Goal: Navigation & Orientation: Find specific page/section

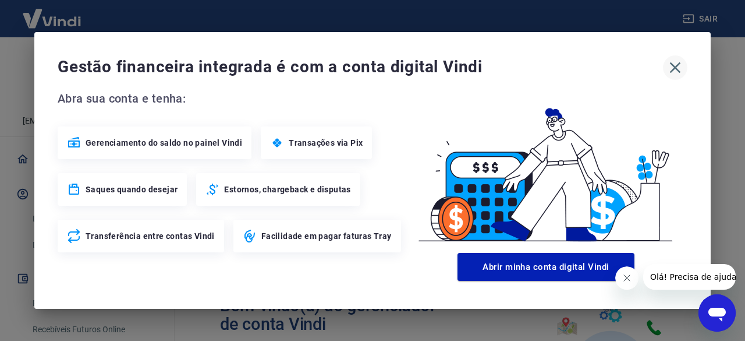
click at [675, 74] on icon "button" at bounding box center [675, 67] width 19 height 19
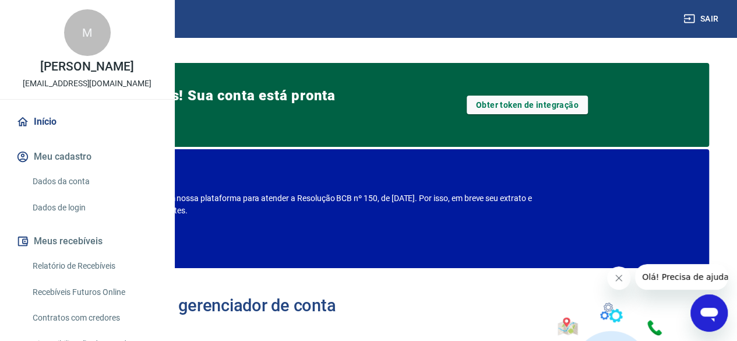
click at [689, 17] on icon "button" at bounding box center [689, 19] width 10 height 9
